Goal: Check status: Check status

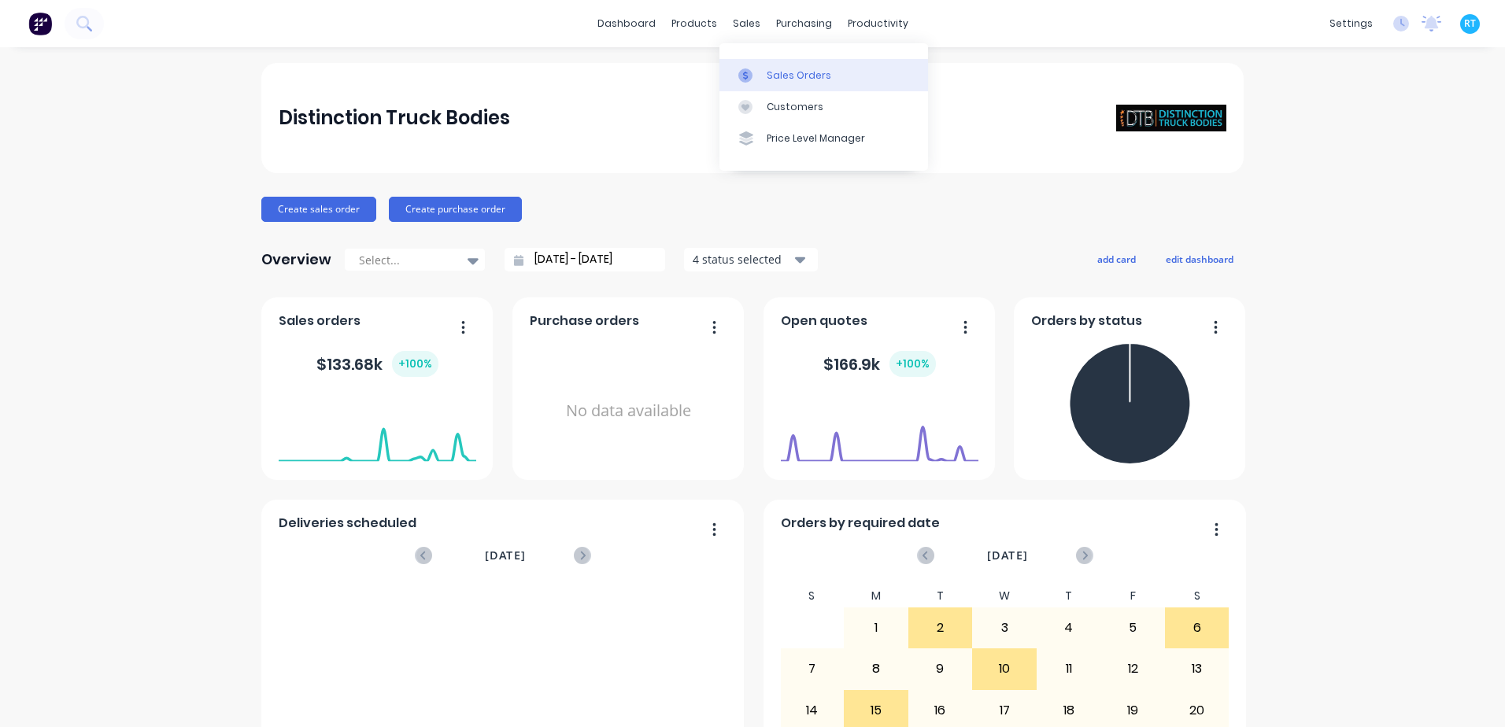
click at [753, 68] on div at bounding box center [750, 75] width 24 height 14
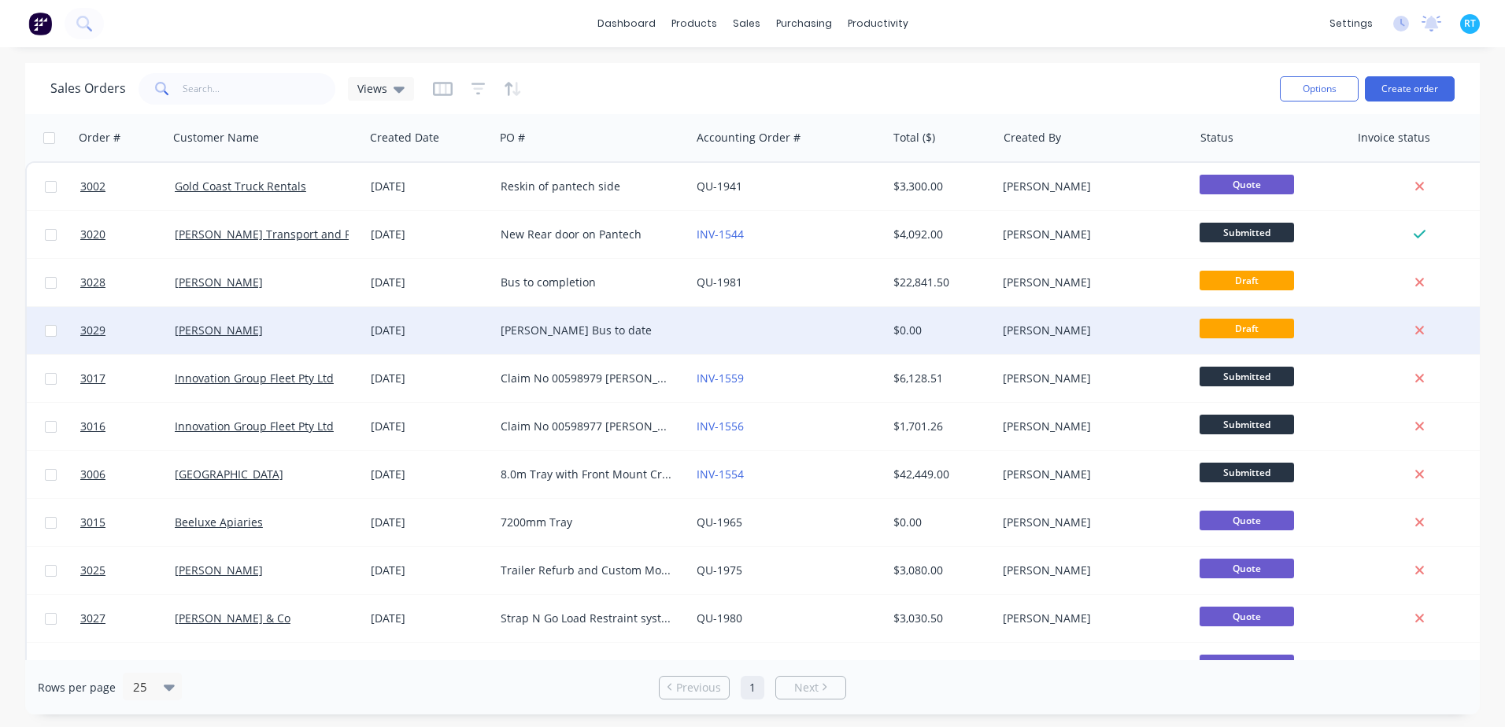
click at [315, 343] on div "Scott Halliday" at bounding box center [266, 330] width 196 height 47
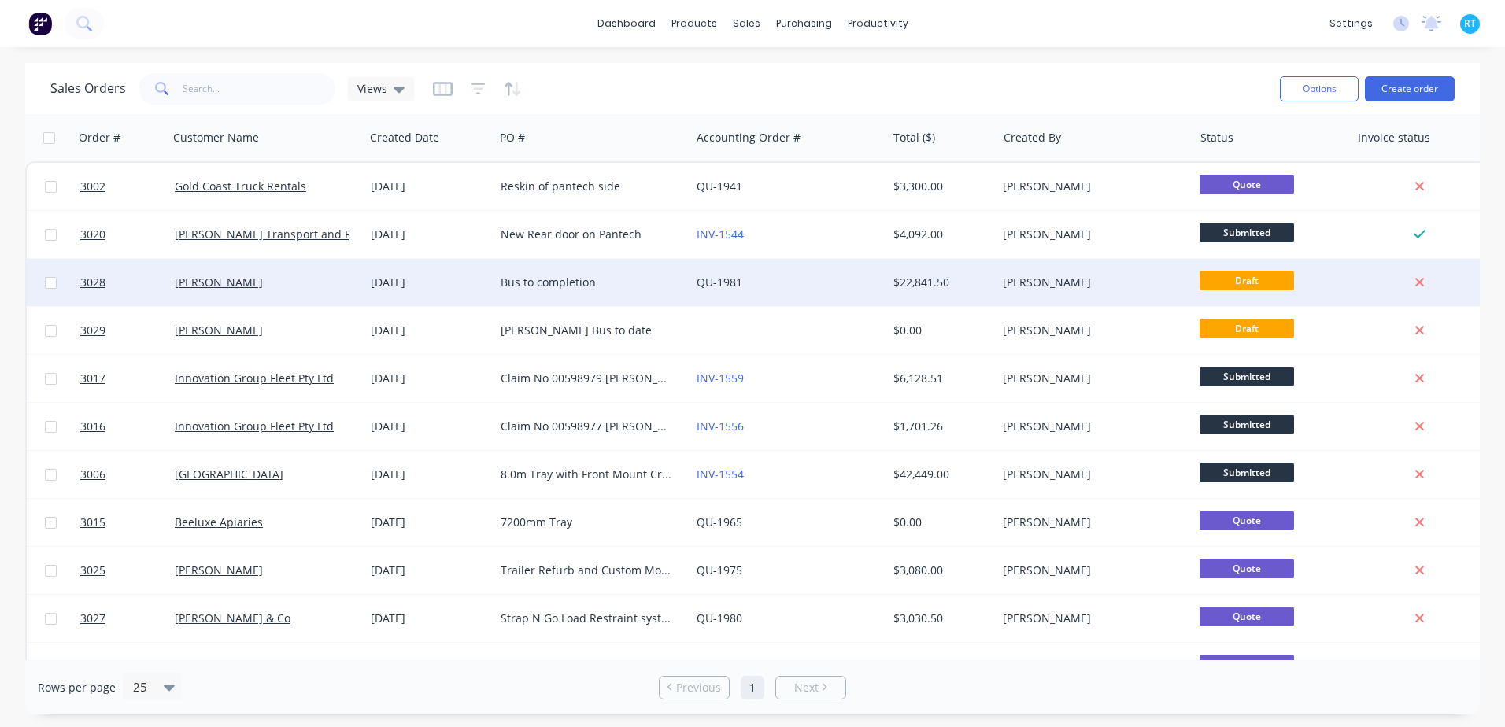
click at [328, 295] on div "Scott Halliday" at bounding box center [266, 282] width 196 height 47
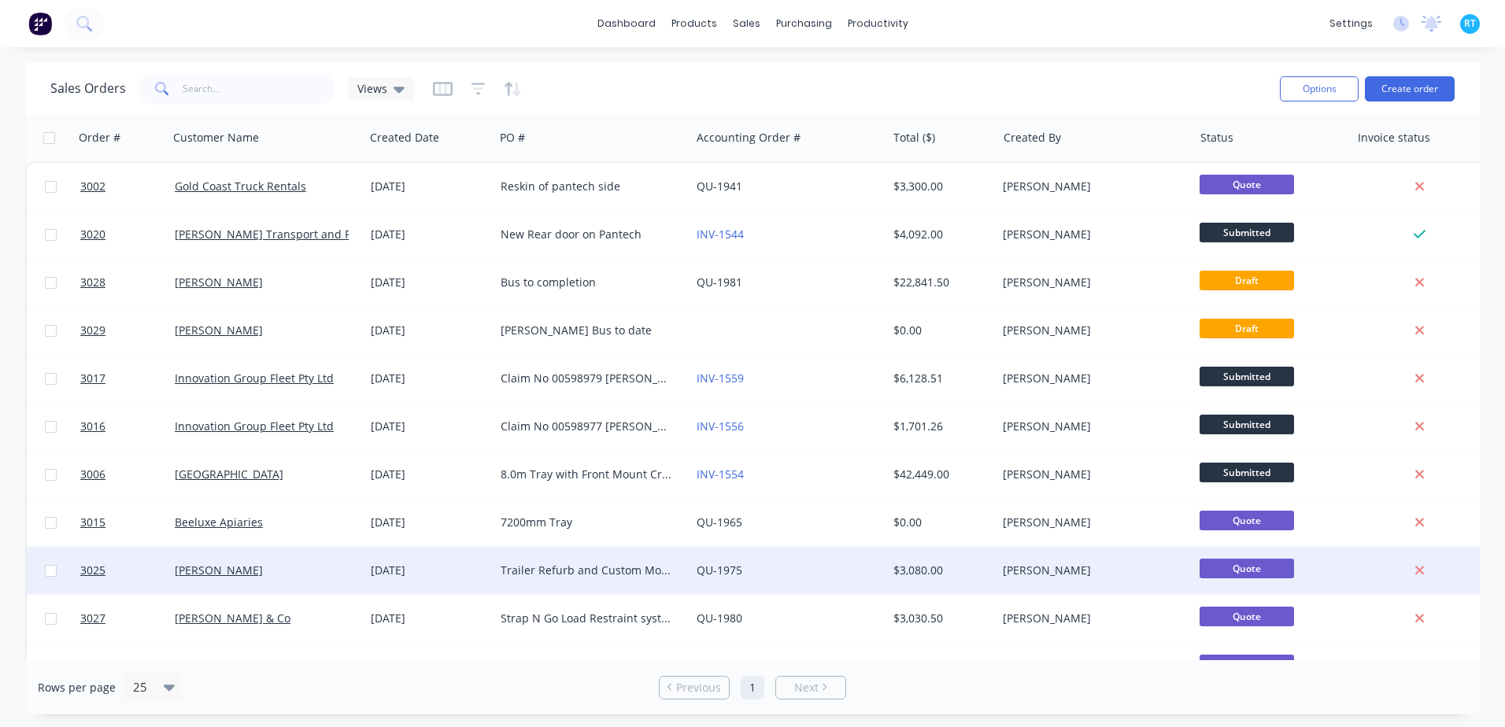
click at [276, 564] on div "Scott Halliday" at bounding box center [262, 571] width 175 height 16
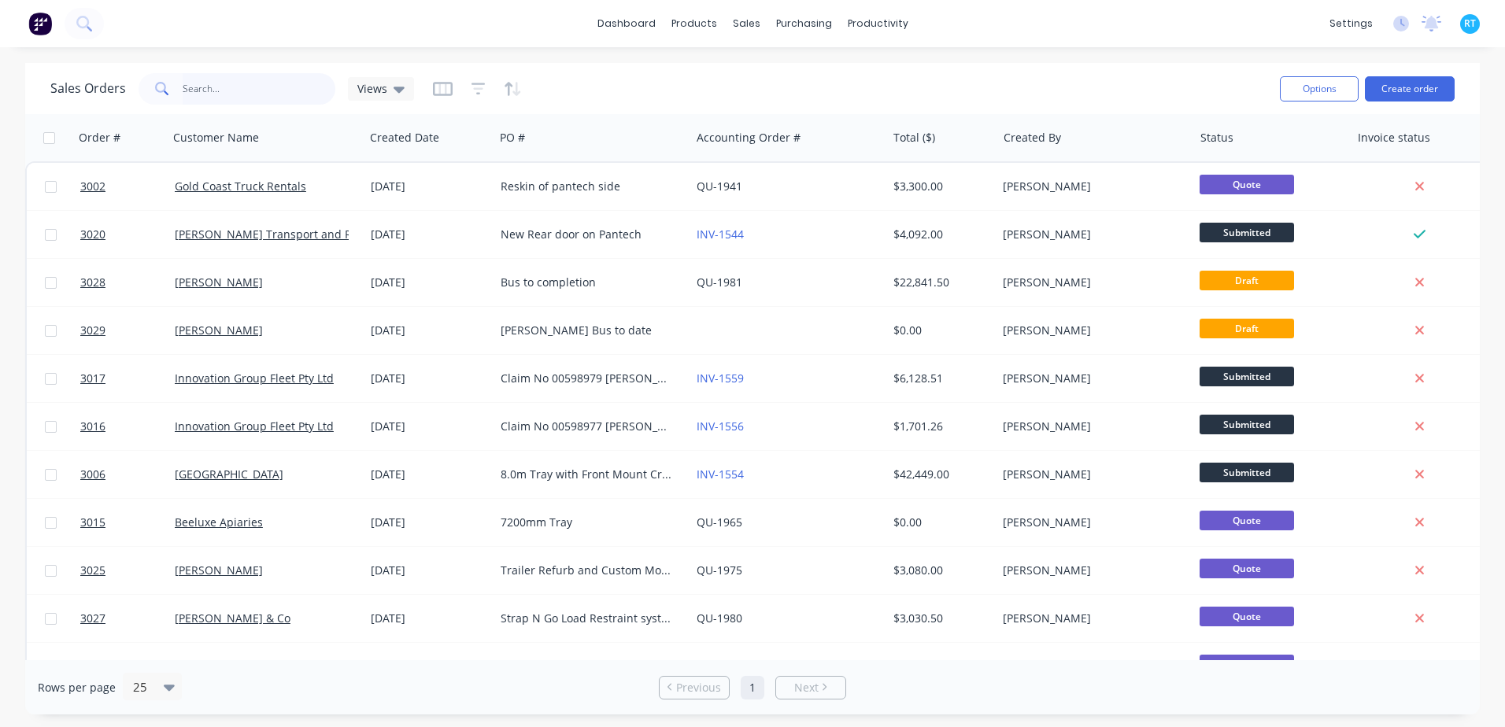
click at [280, 74] on input "text" at bounding box center [259, 88] width 153 height 31
type input "scott"
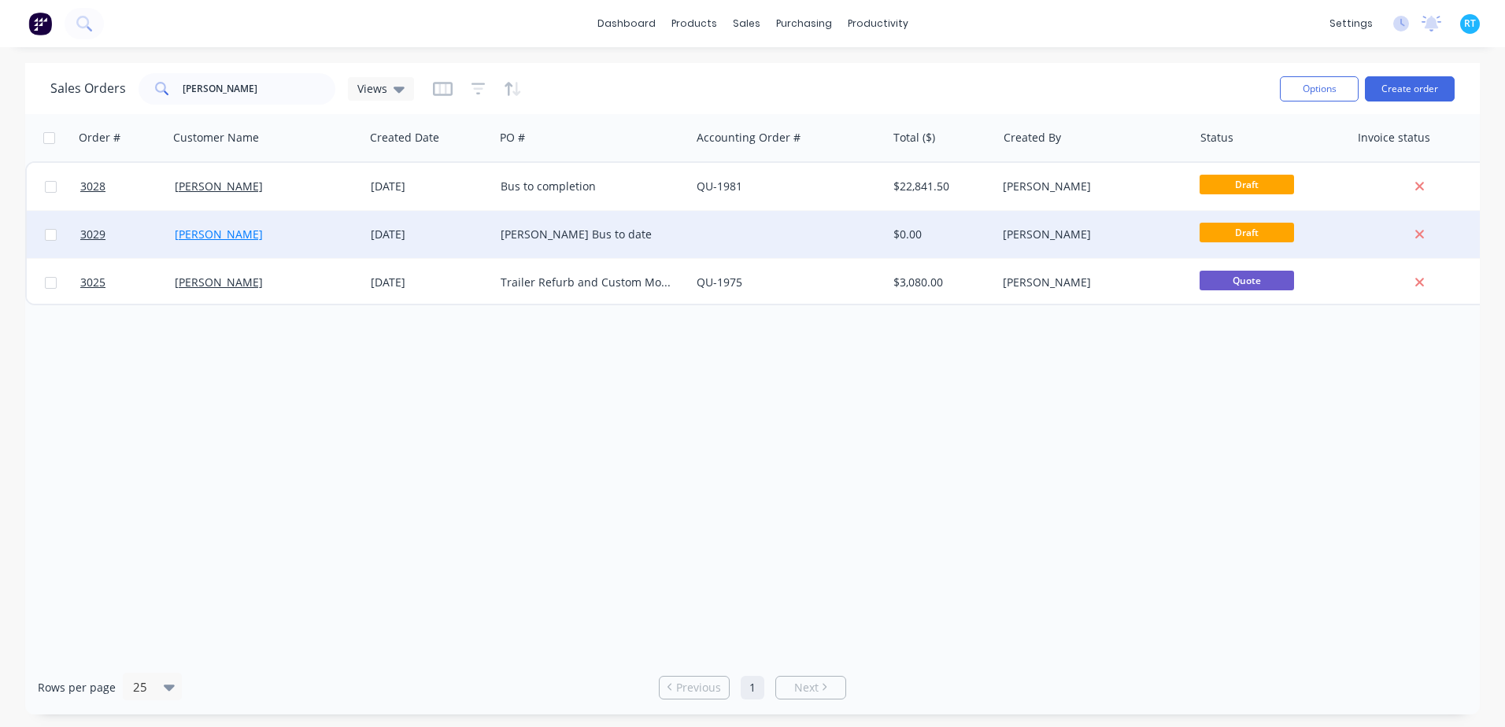
click at [231, 236] on link "Scott Halliday" at bounding box center [219, 234] width 88 height 15
click at [343, 225] on div "Scott Halliday" at bounding box center [266, 234] width 196 height 47
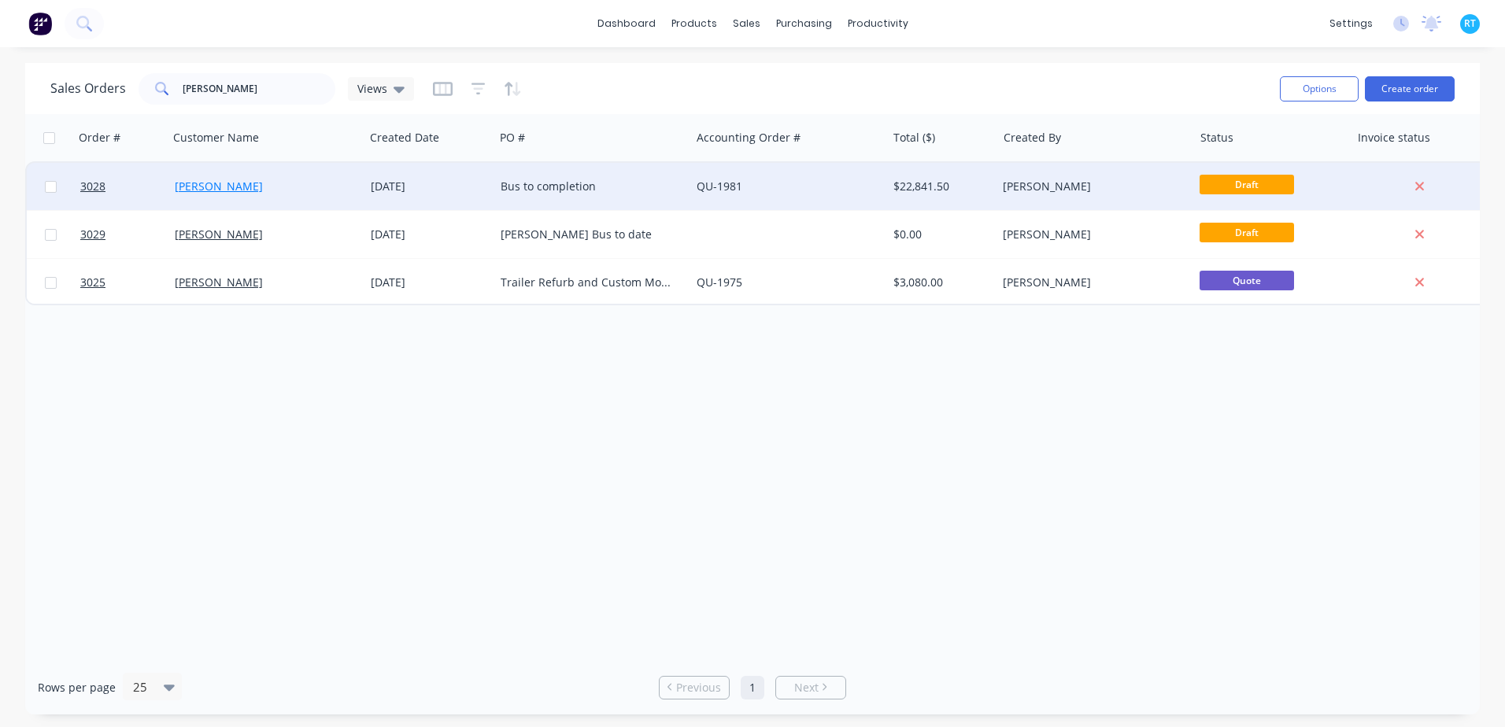
click at [224, 189] on link "Scott Halliday" at bounding box center [219, 186] width 88 height 15
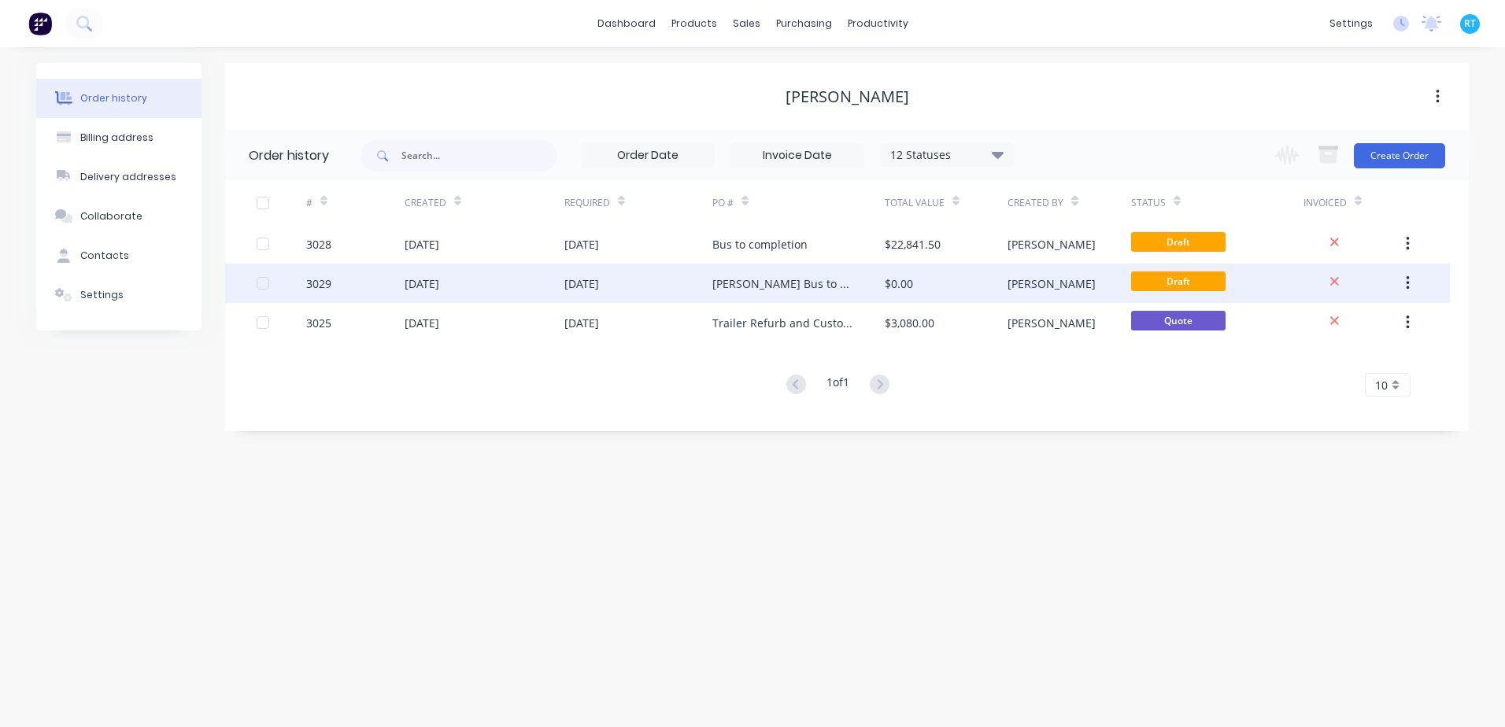
click at [789, 288] on div "Scott Halliday Bus to date" at bounding box center [782, 283] width 141 height 17
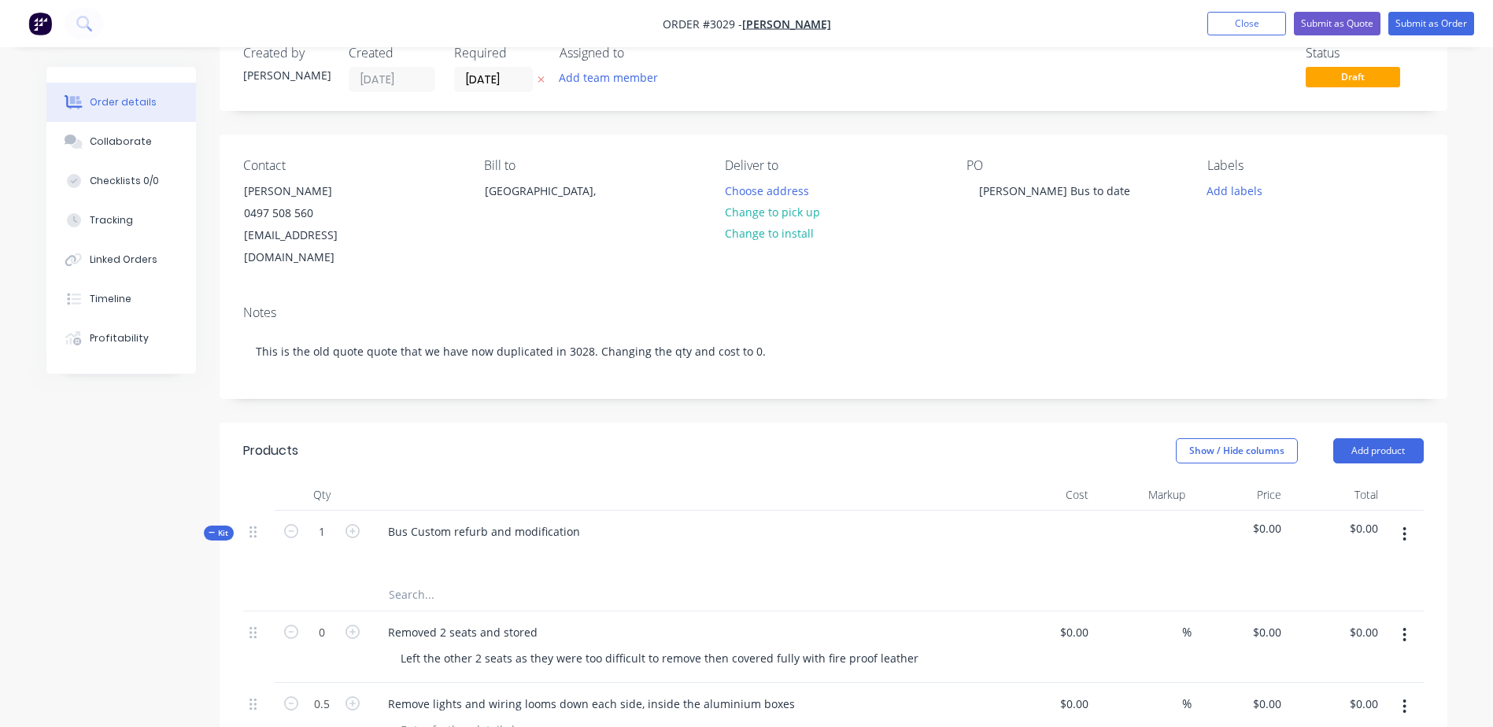
scroll to position [79, 0]
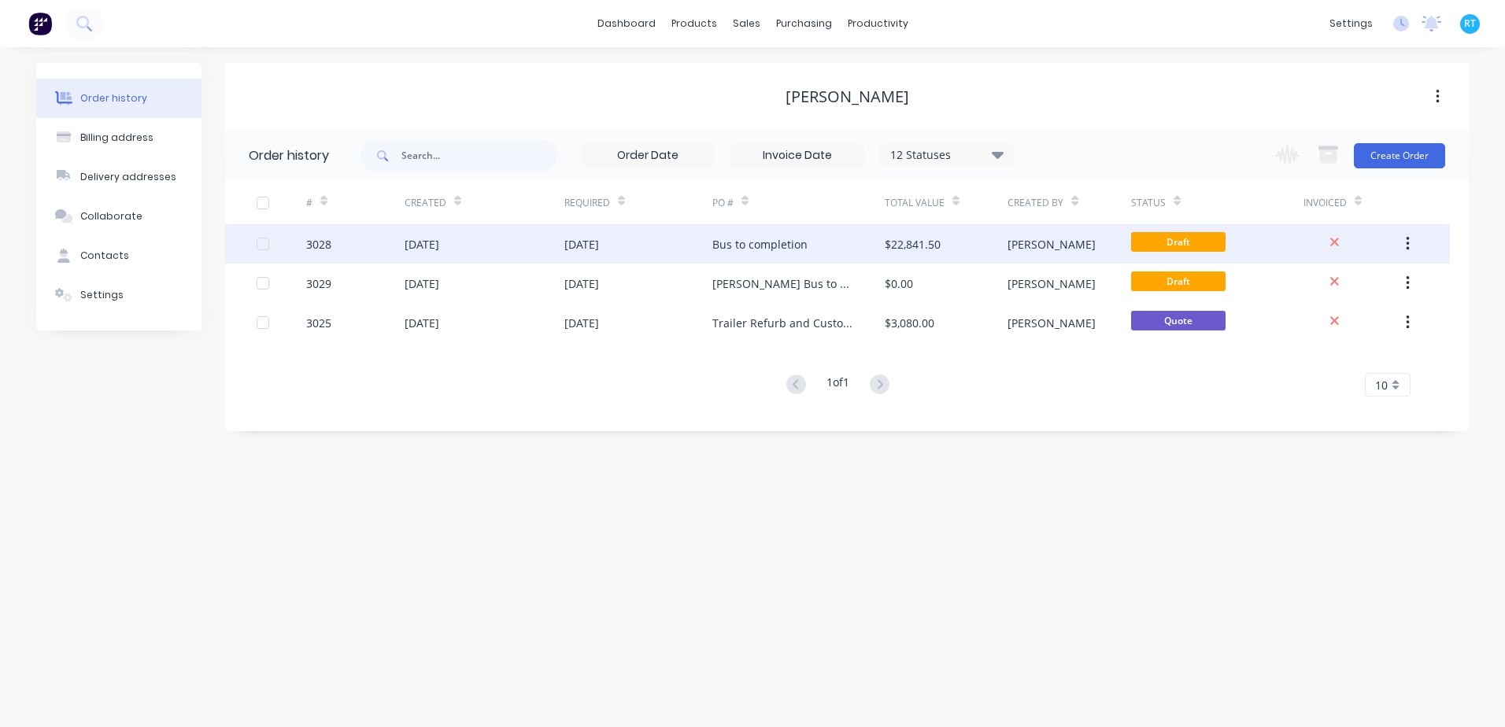
click at [531, 238] on div "08 Sep 2025" at bounding box center [485, 243] width 160 height 39
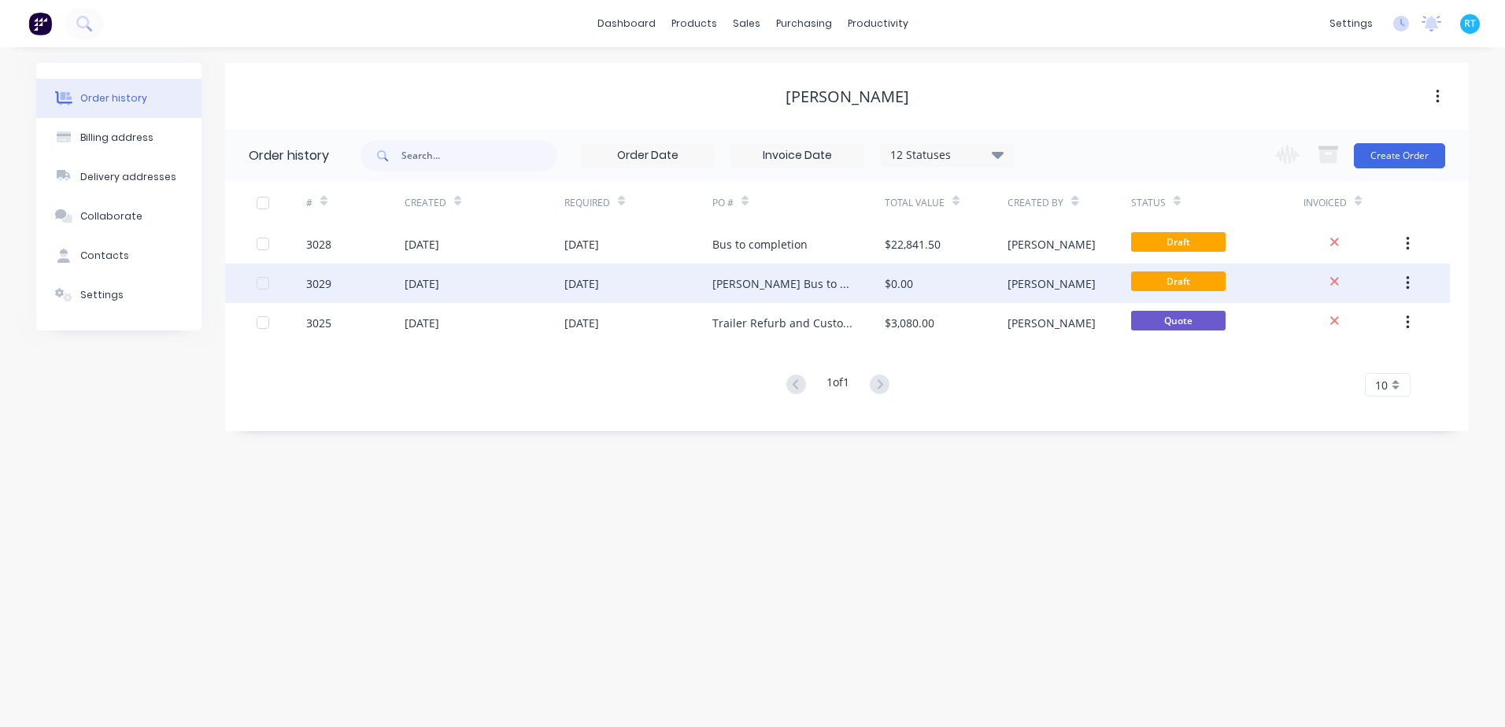
click at [659, 301] on div "10 Sep 2025" at bounding box center [638, 283] width 148 height 39
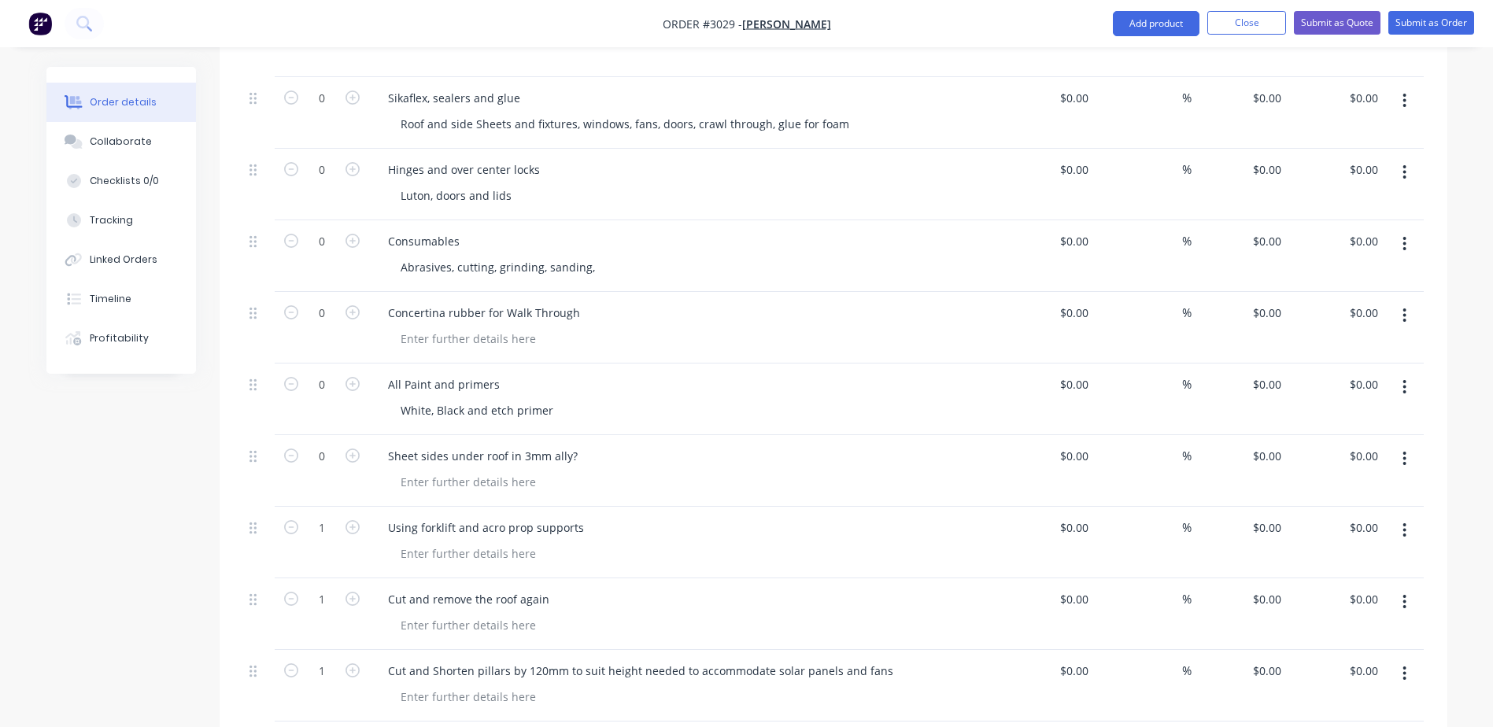
scroll to position [5699, 0]
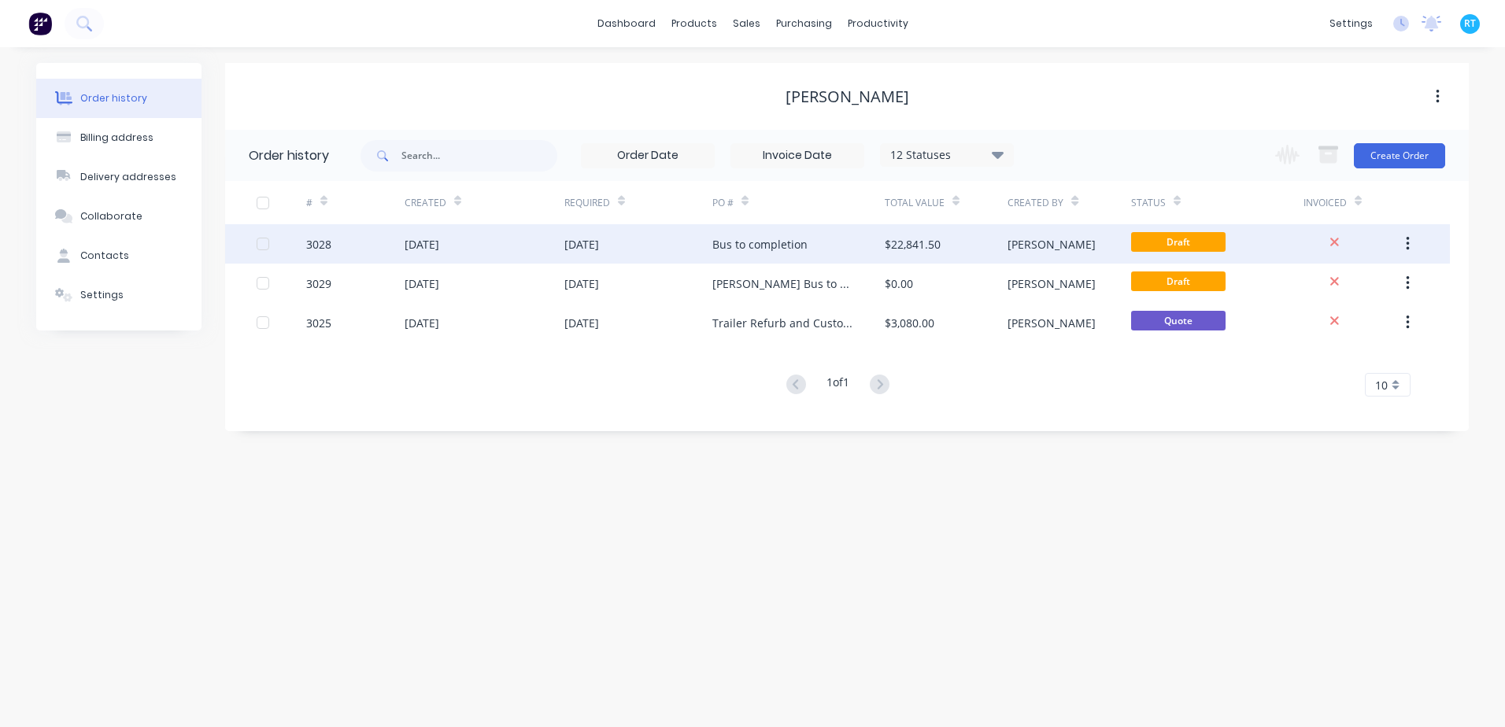
click at [501, 231] on div "08 Sep 2025" at bounding box center [485, 243] width 160 height 39
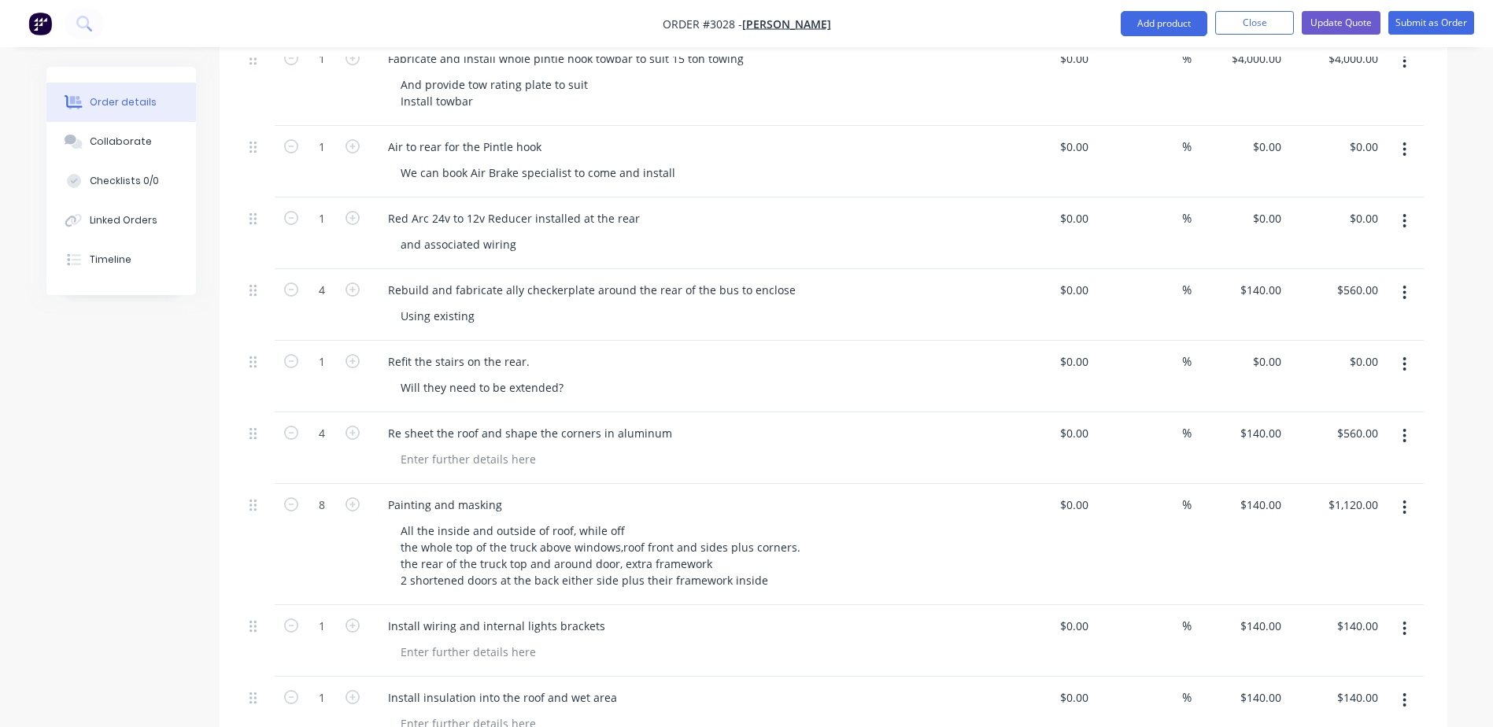
scroll to position [3778, 0]
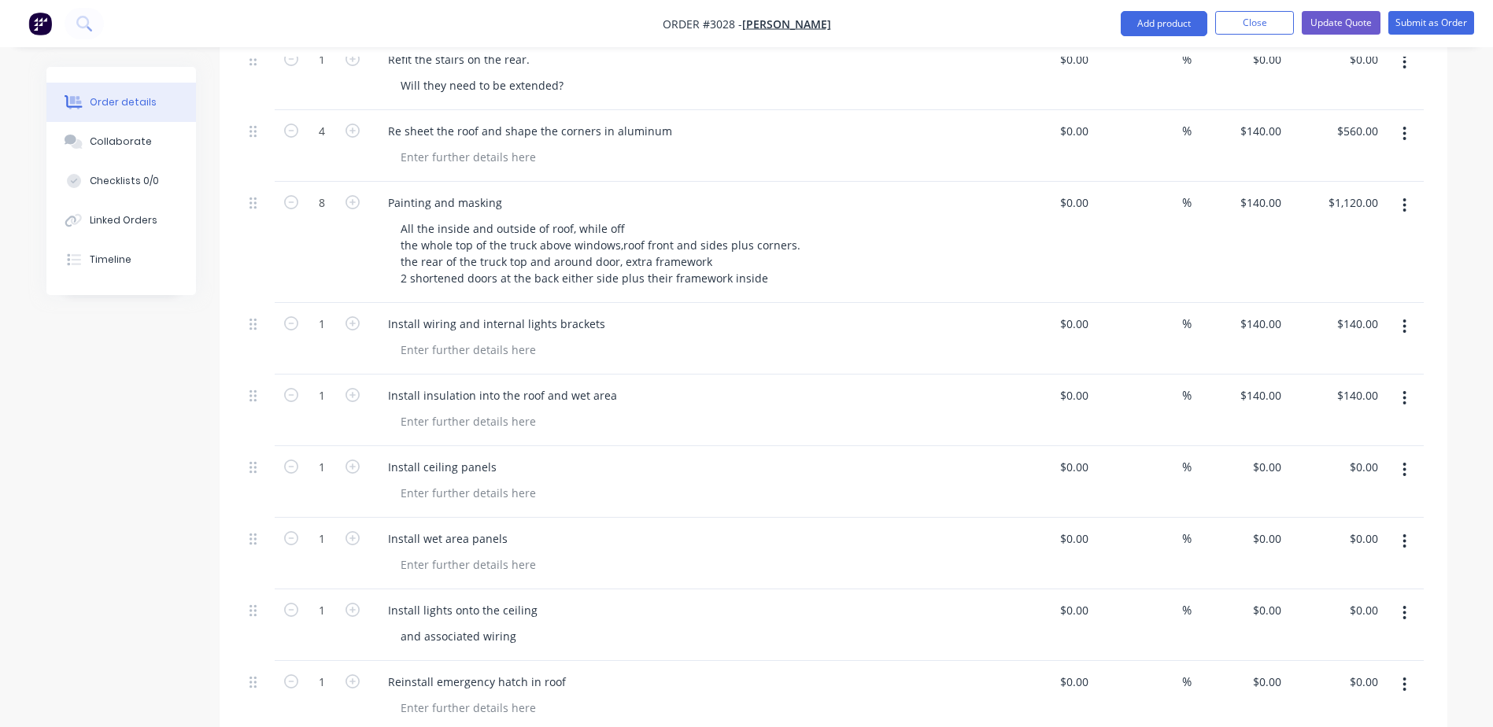
scroll to position [4014, 0]
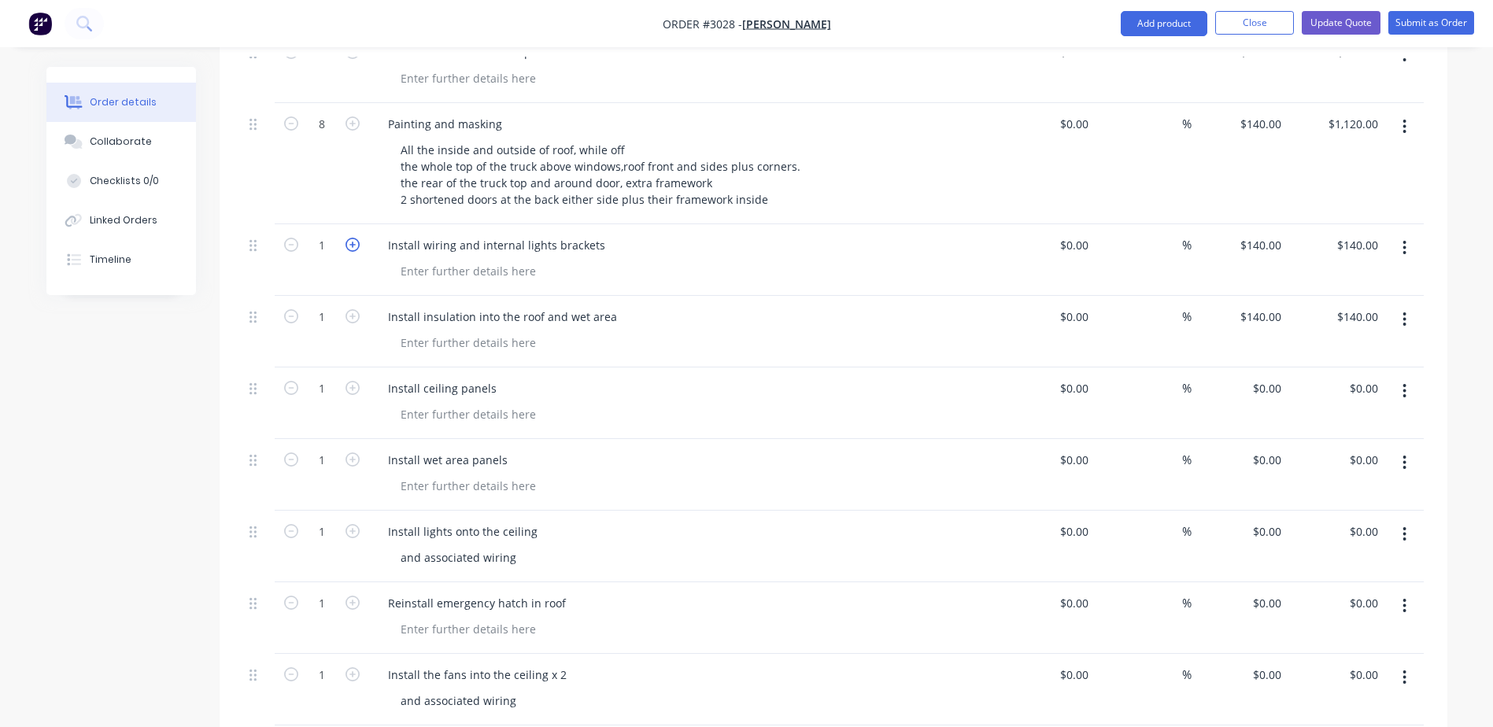
click at [349, 238] on icon "button" at bounding box center [353, 245] width 14 height 14
type input "2"
type input "$280.00"
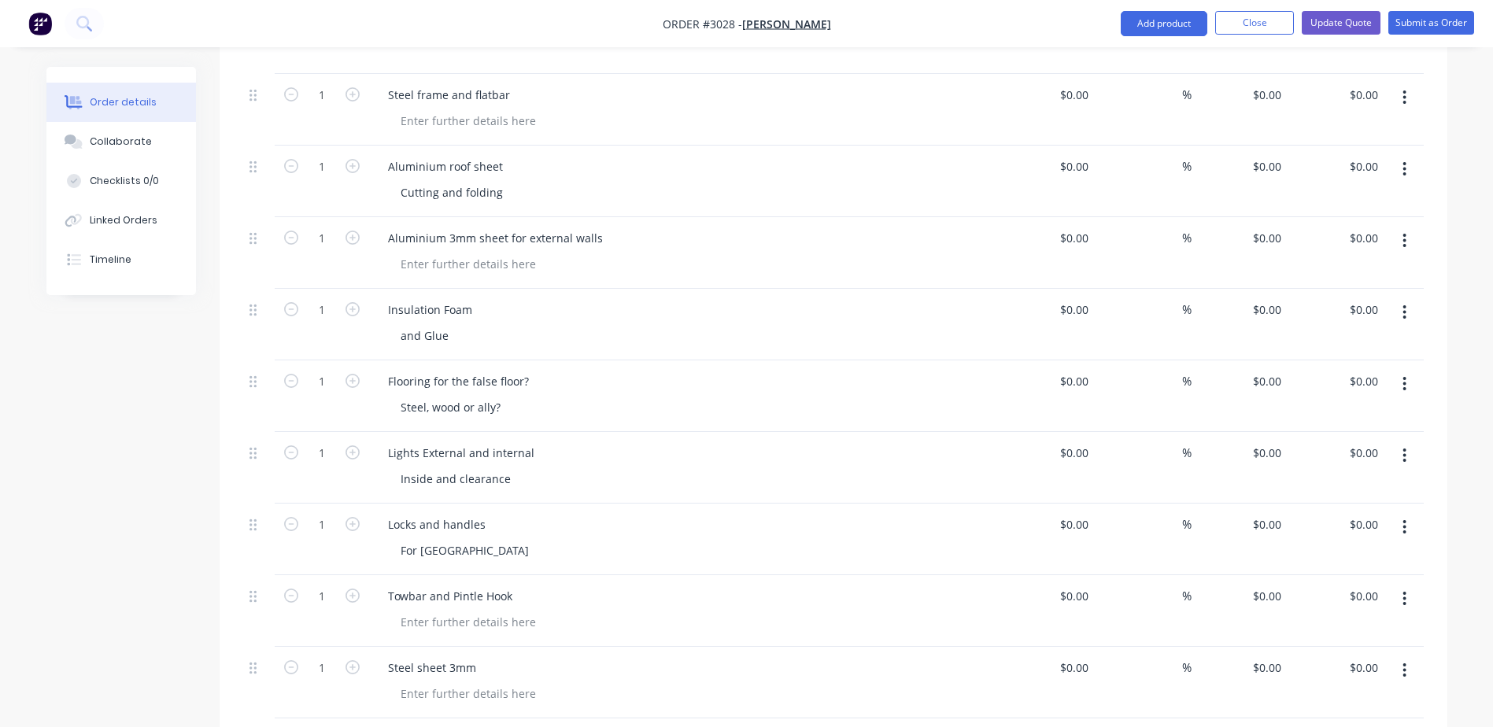
scroll to position [5352, 0]
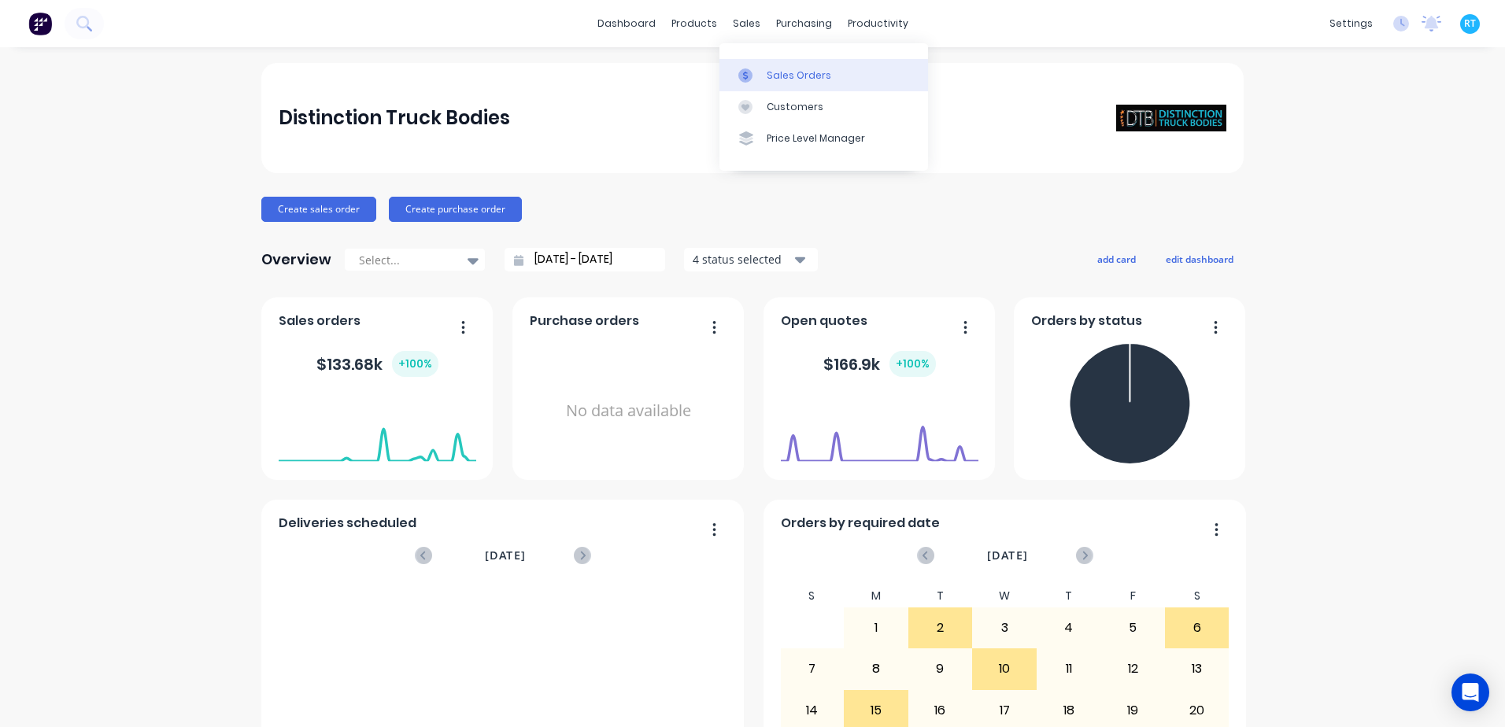
click at [771, 74] on div "Sales Orders" at bounding box center [799, 75] width 65 height 14
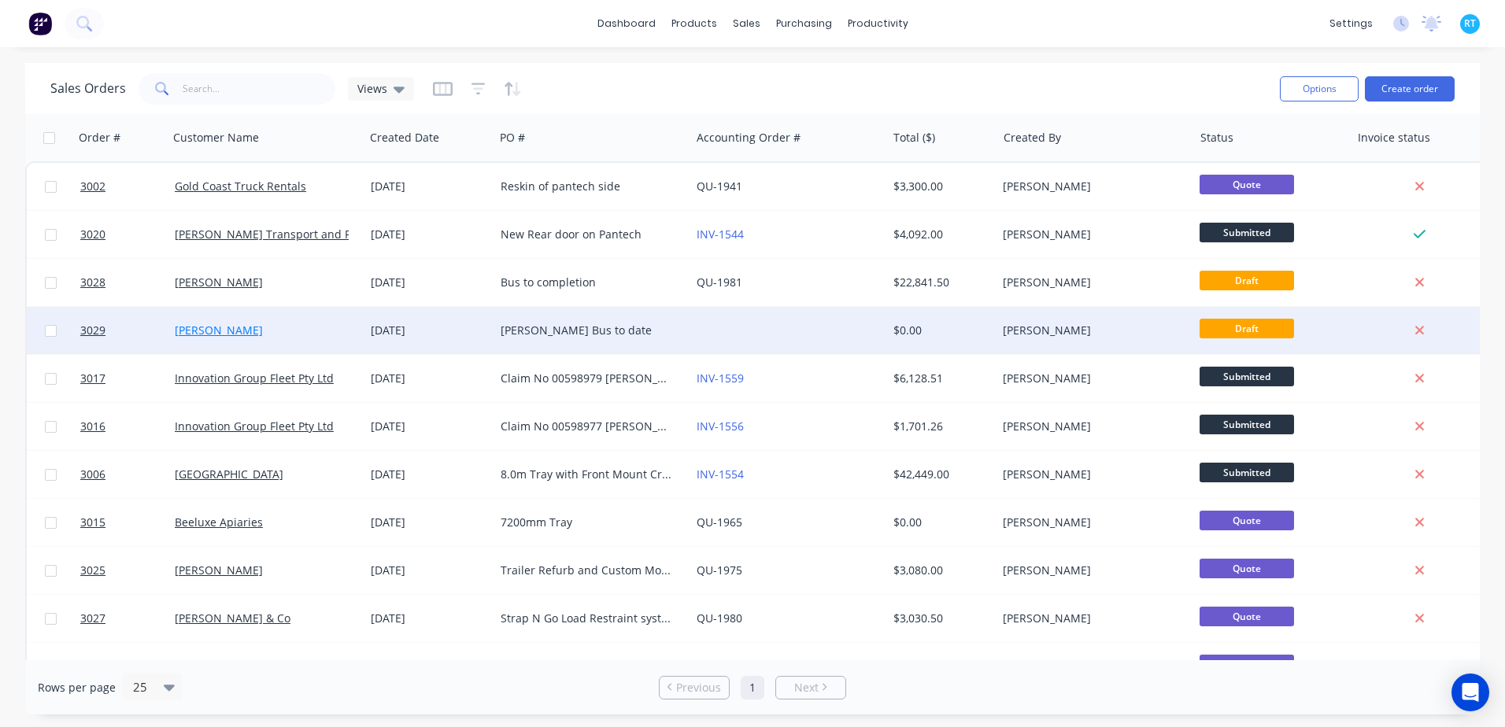
click at [232, 329] on link "Scott Halliday" at bounding box center [219, 330] width 88 height 15
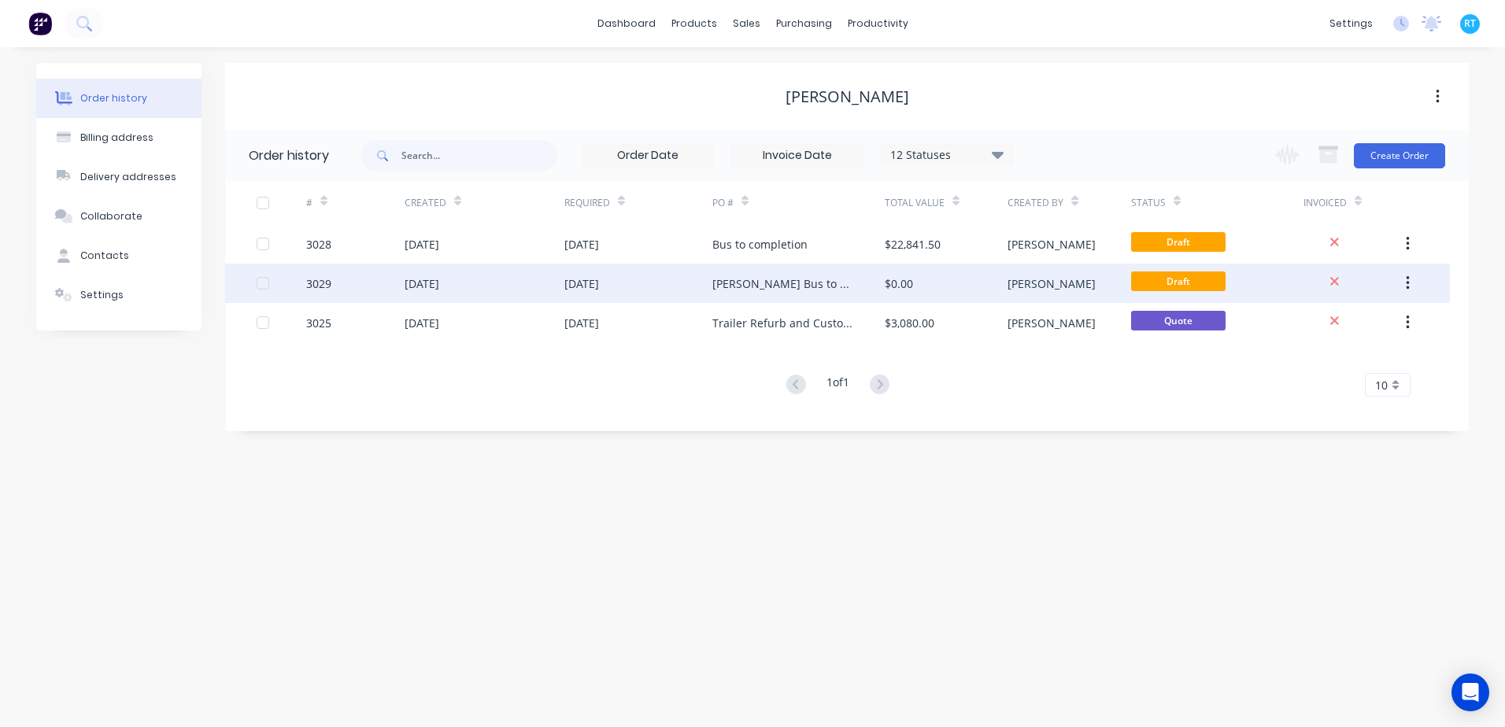
click at [507, 286] on div "10 Sep 2025" at bounding box center [485, 283] width 160 height 39
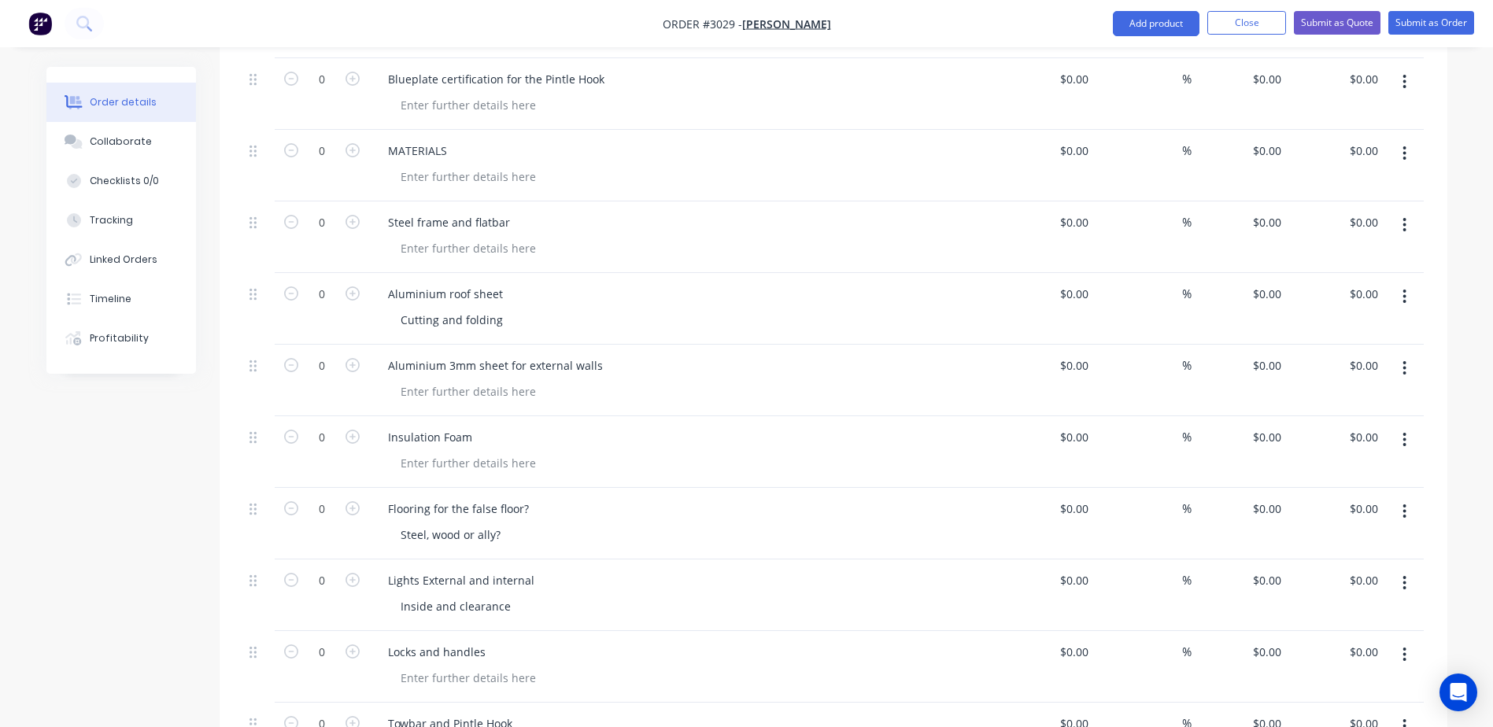
scroll to position [4204, 0]
